Goal: Check status: Check status

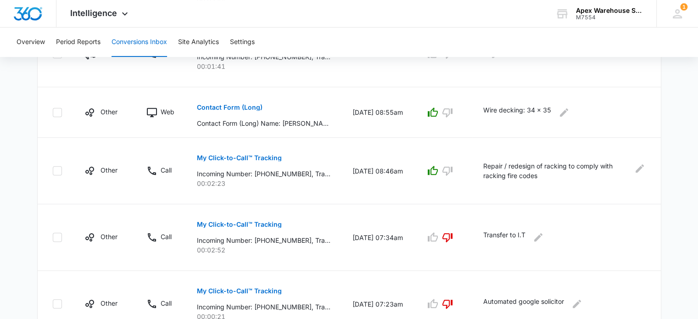
scroll to position [217, 0]
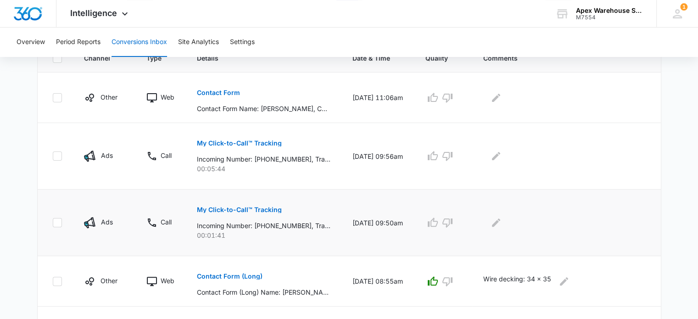
click at [236, 208] on p "My Click-to-Call™ Tracking" at bounding box center [239, 210] width 85 height 6
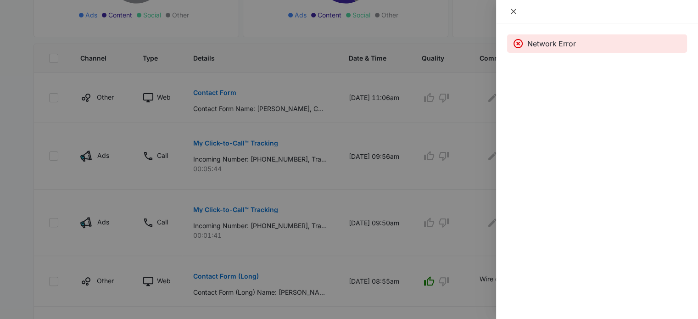
click at [519, 13] on button "Close" at bounding box center [513, 11] width 13 height 8
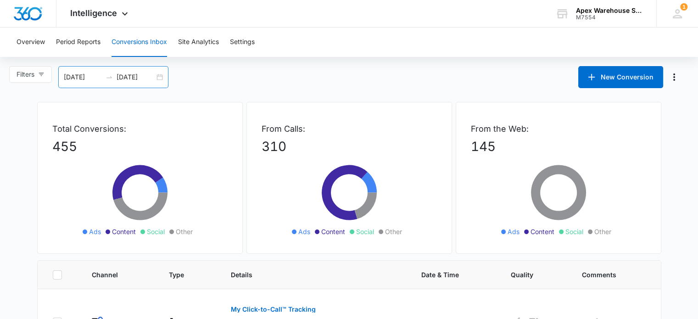
click at [163, 80] on div "[DATE] [DATE]" at bounding box center [113, 77] width 110 height 22
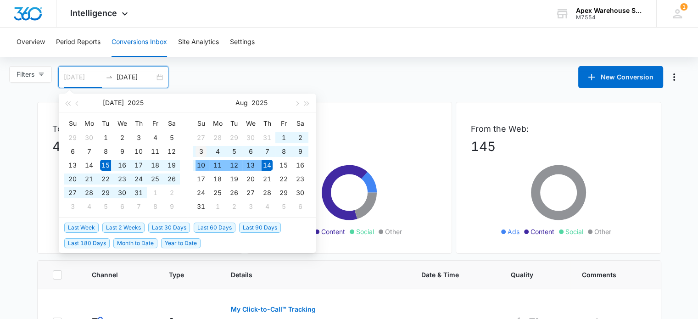
type input "[DATE]"
click at [201, 152] on div "3" at bounding box center [201, 151] width 11 height 11
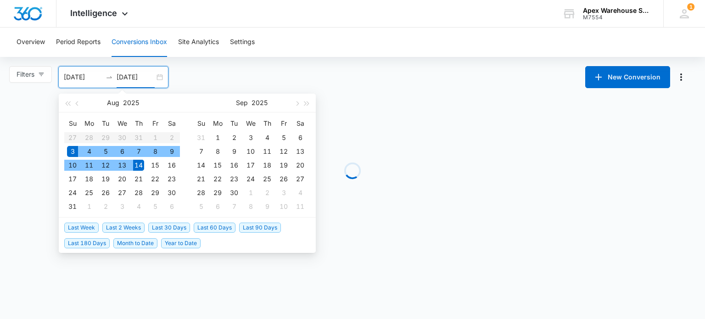
type input "[DATE]"
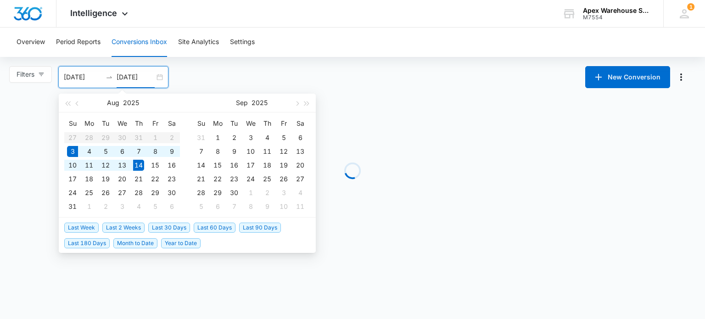
click at [355, 108] on div "Loading" at bounding box center [352, 171] width 624 height 138
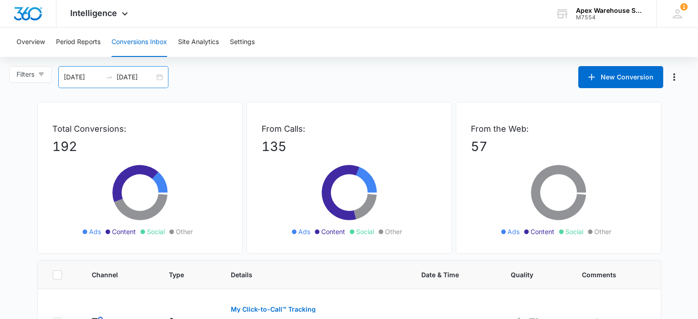
click at [162, 77] on div "[DATE] [DATE]" at bounding box center [113, 77] width 110 height 22
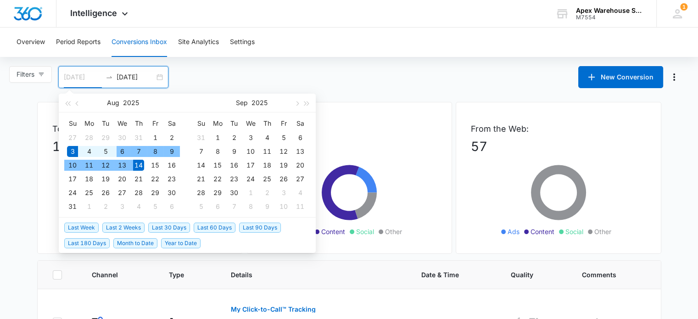
type input "[DATE]"
click at [122, 153] on div "6" at bounding box center [122, 151] width 11 height 11
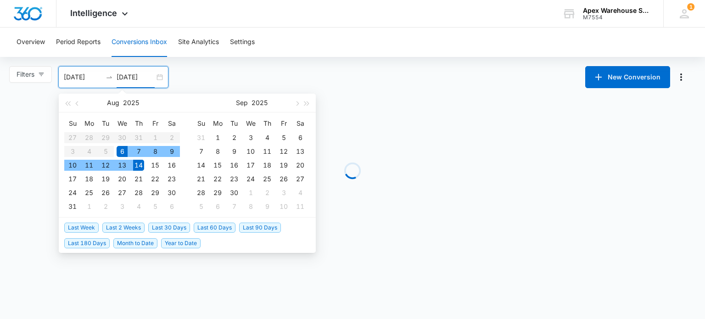
type input "[DATE]"
click at [140, 163] on div "14" at bounding box center [138, 165] width 11 height 11
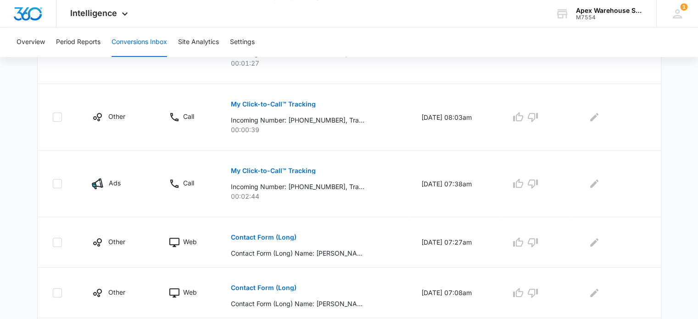
scroll to position [599, 0]
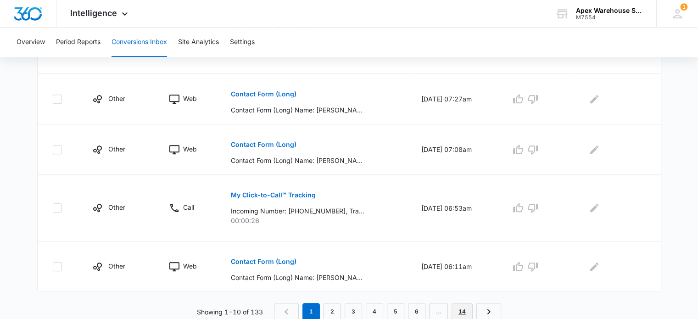
click at [466, 308] on link "14" at bounding box center [462, 311] width 21 height 17
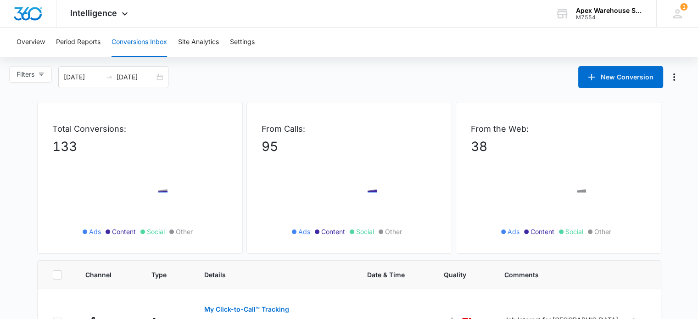
scroll to position [181, 0]
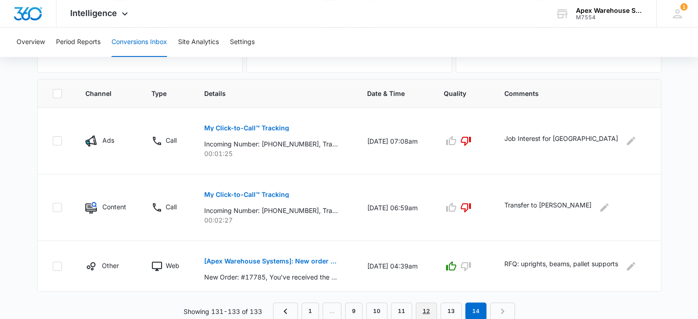
click at [428, 312] on link "12" at bounding box center [426, 311] width 21 height 17
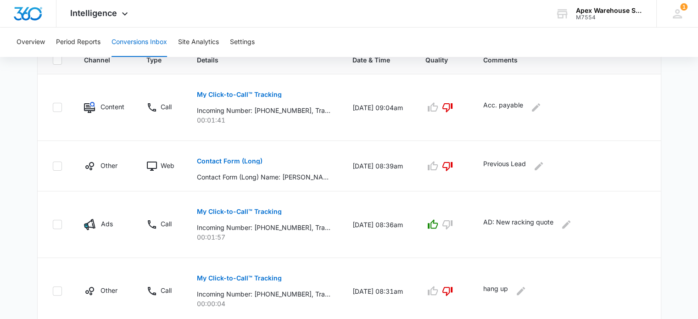
scroll to position [646, 0]
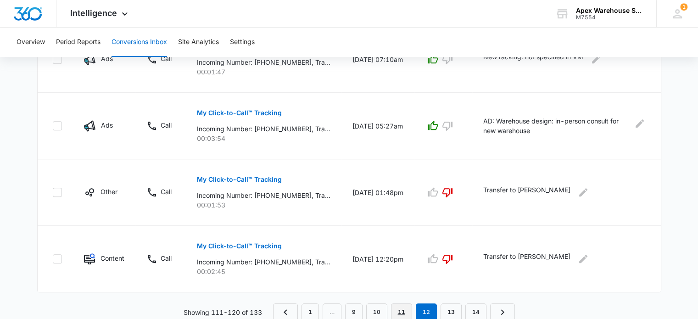
click at [402, 315] on link "11" at bounding box center [401, 311] width 21 height 17
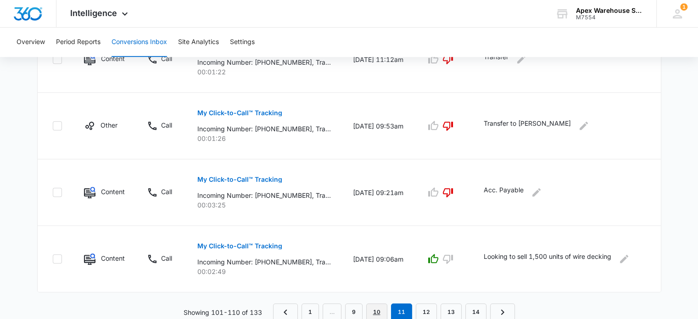
click at [379, 310] on link "10" at bounding box center [376, 311] width 21 height 17
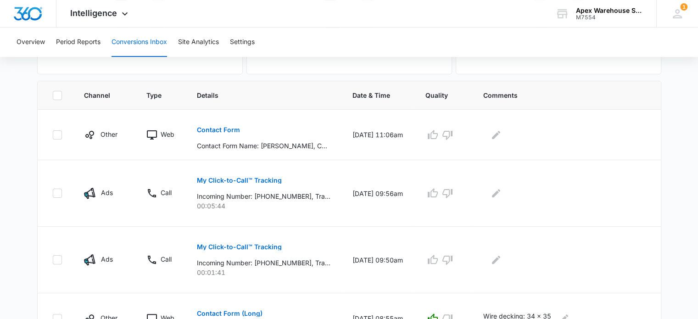
scroll to position [179, 0]
click at [232, 130] on p "Contact Form" at bounding box center [218, 130] width 43 height 6
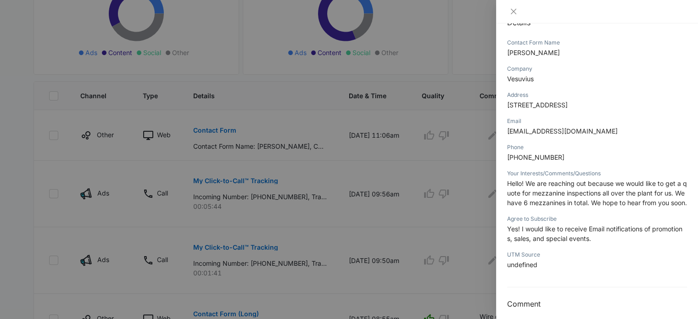
scroll to position [112, 0]
